Goal: Communication & Community: Share content

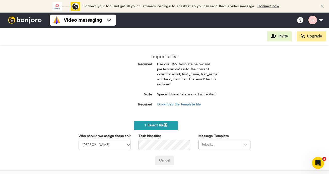
click at [151, 126] on span "1. Select file" at bounding box center [156, 126] width 23 height 4
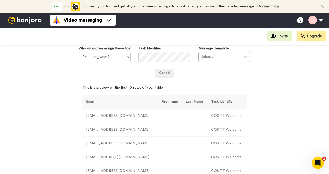
scroll to position [97, 0]
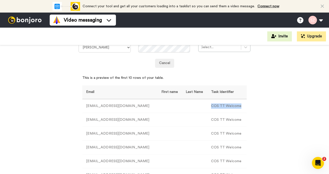
drag, startPoint x: 236, startPoint y: 107, endPoint x: 205, endPoint y: 106, distance: 30.7
click at [208, 106] on td "COS TT Welcome" at bounding box center [227, 106] width 39 height 14
copy td "COS TT Welcome"
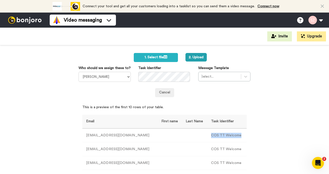
scroll to position [67, 0]
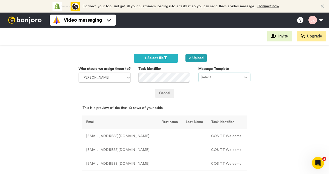
click at [243, 79] on icon at bounding box center [245, 77] width 5 height 5
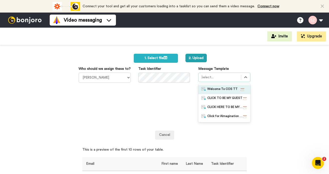
drag, startPoint x: 231, startPoint y: 87, endPoint x: 236, endPoint y: 87, distance: 5.5
click at [231, 87] on span "Welcome To COS TT" at bounding box center [223, 89] width 30 height 5
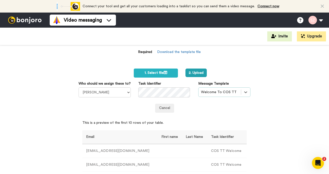
scroll to position [52, 0]
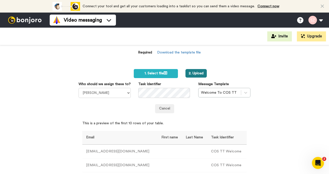
click at [193, 73] on button "2. Upload" at bounding box center [196, 73] width 21 height 9
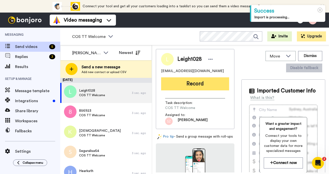
click at [182, 83] on button "Record" at bounding box center [195, 83] width 68 height 13
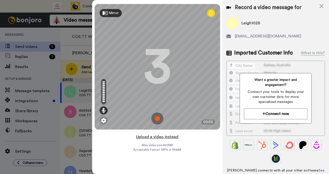
click at [162, 137] on button "Upload a video instead" at bounding box center [157, 137] width 45 height 7
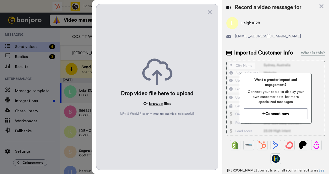
click at [156, 105] on button "browse" at bounding box center [156, 104] width 14 height 6
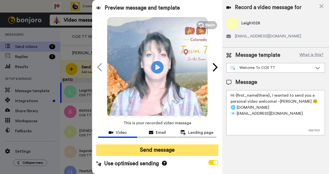
click at [155, 151] on button "Send message" at bounding box center [157, 150] width 122 height 12
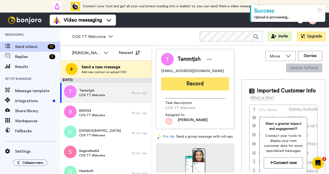
click at [182, 84] on button "Record" at bounding box center [195, 83] width 68 height 13
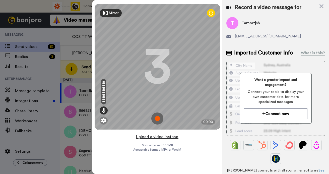
click at [161, 137] on button "Upload a video instead" at bounding box center [157, 137] width 45 height 7
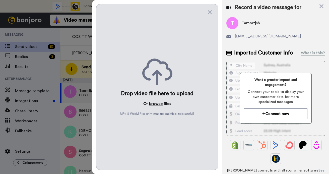
click at [157, 101] on button "browse" at bounding box center [156, 104] width 14 height 6
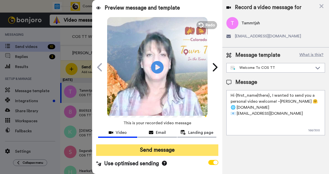
click at [153, 151] on button "Send message" at bounding box center [157, 150] width 122 height 12
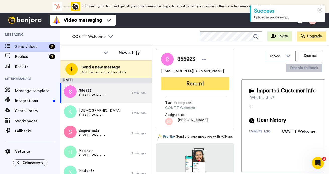
click at [183, 84] on button "Record" at bounding box center [195, 83] width 68 height 13
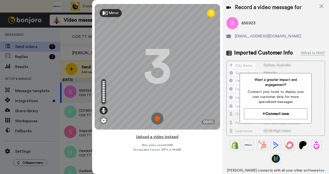
click at [153, 138] on button "Upload a video instead" at bounding box center [157, 137] width 45 height 7
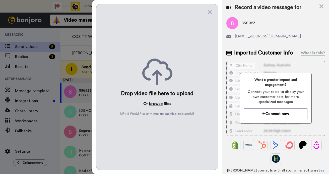
click at [156, 103] on button "browse" at bounding box center [156, 104] width 14 height 6
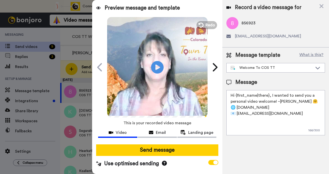
click at [153, 150] on button "Send message" at bounding box center [157, 150] width 122 height 12
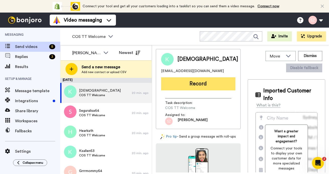
click at [181, 83] on button "Record" at bounding box center [198, 83] width 74 height 13
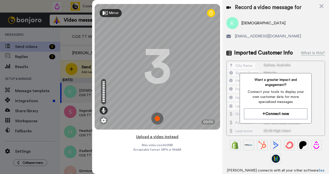
click at [159, 137] on button "Upload a video instead" at bounding box center [157, 137] width 45 height 7
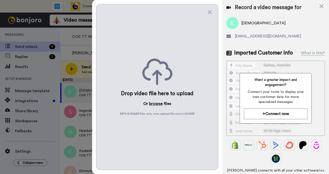
click at [155, 104] on button "browse" at bounding box center [156, 104] width 14 height 6
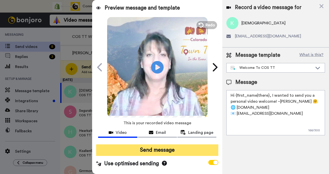
click at [152, 150] on button "Send message" at bounding box center [157, 150] width 122 height 12
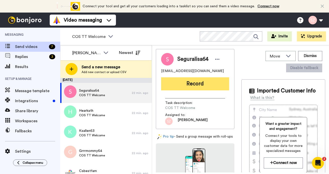
click at [188, 84] on button "Record" at bounding box center [195, 83] width 68 height 13
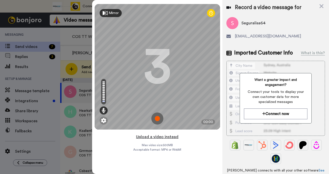
click at [169, 138] on button "Upload a video instead" at bounding box center [157, 137] width 45 height 7
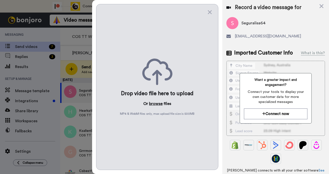
click at [155, 105] on button "browse" at bounding box center [156, 104] width 14 height 6
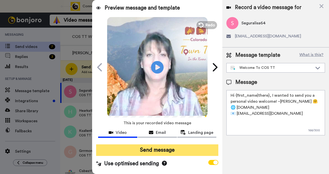
click at [167, 148] on button "Send message" at bounding box center [157, 150] width 122 height 12
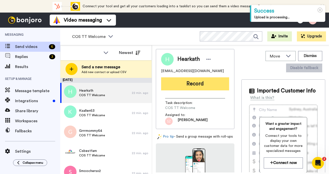
click at [187, 85] on button "Record" at bounding box center [195, 83] width 68 height 13
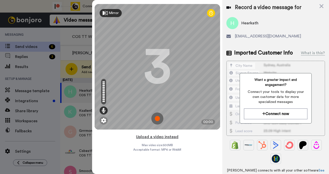
click at [161, 138] on button "Upload a video instead" at bounding box center [157, 137] width 45 height 7
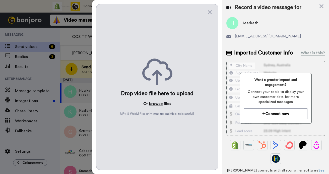
click at [156, 101] on button "browse" at bounding box center [156, 104] width 14 height 6
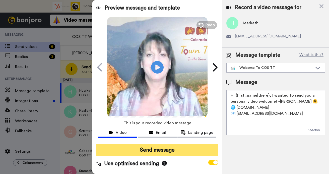
click at [157, 152] on button "Send message" at bounding box center [157, 150] width 122 height 12
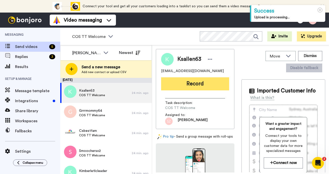
click at [201, 84] on button "Record" at bounding box center [195, 83] width 68 height 13
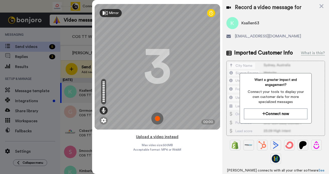
click at [160, 138] on button "Upload a video instead" at bounding box center [157, 137] width 45 height 7
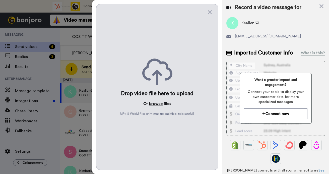
click at [153, 104] on button "browse" at bounding box center [156, 104] width 14 height 6
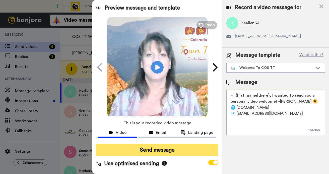
click at [158, 150] on button "Send message" at bounding box center [157, 150] width 122 height 12
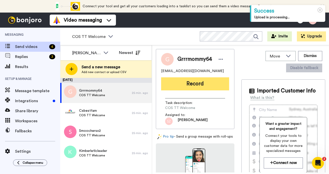
click at [181, 83] on button "Record" at bounding box center [195, 83] width 68 height 13
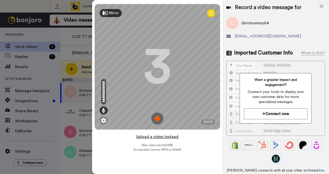
click at [162, 137] on button "Upload a video instead" at bounding box center [157, 137] width 45 height 7
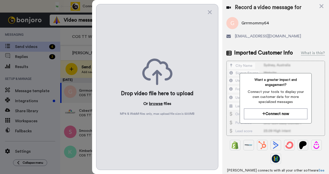
click at [157, 104] on button "browse" at bounding box center [156, 104] width 14 height 6
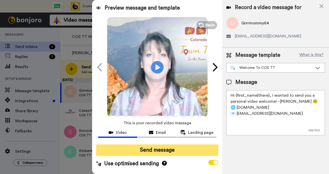
click at [145, 151] on button "Send message" at bounding box center [157, 150] width 122 height 12
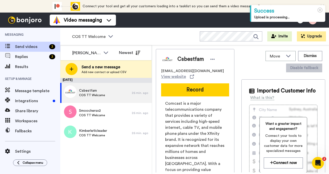
click at [184, 89] on button "Record" at bounding box center [195, 89] width 68 height 13
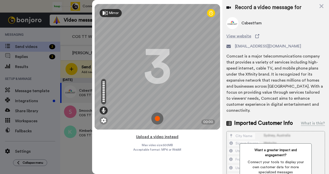
click at [151, 135] on button "Upload a video instead" at bounding box center [157, 137] width 45 height 7
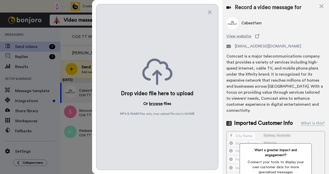
click at [155, 105] on button "browse" at bounding box center [156, 104] width 14 height 6
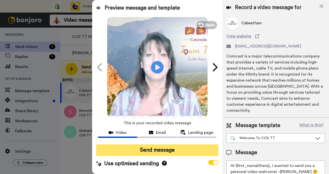
click at [159, 149] on button "Send message" at bounding box center [157, 150] width 122 height 12
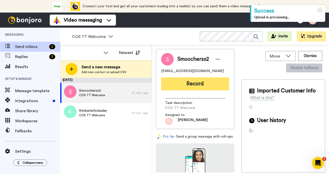
click at [181, 83] on button "Record" at bounding box center [195, 83] width 68 height 13
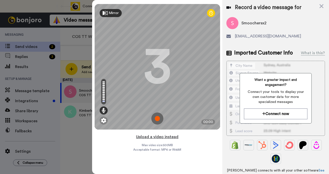
click at [158, 137] on button "Upload a video instead" at bounding box center [157, 137] width 45 height 7
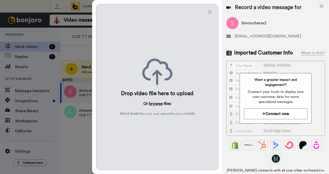
click at [156, 103] on button "browse" at bounding box center [156, 104] width 14 height 6
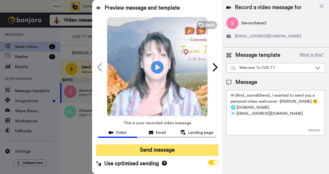
click at [137, 148] on button "Send message" at bounding box center [157, 150] width 122 height 12
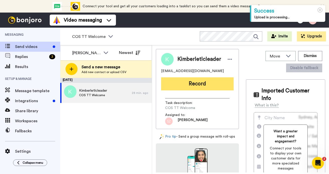
click at [175, 86] on button "Record" at bounding box center [197, 83] width 73 height 13
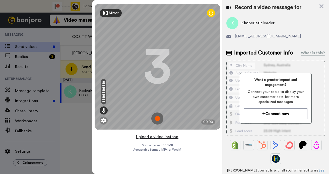
click at [151, 137] on button "Upload a video instead" at bounding box center [157, 137] width 45 height 7
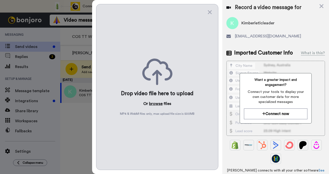
click at [153, 104] on button "browse" at bounding box center [156, 104] width 14 height 6
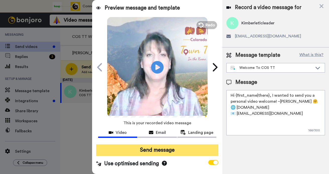
click at [168, 148] on button "Send message" at bounding box center [157, 150] width 122 height 12
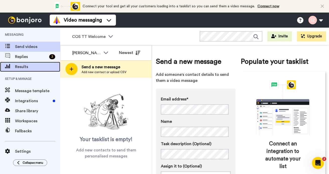
click at [26, 65] on span "Results" at bounding box center [37, 67] width 45 height 6
